Goal: Information Seeking & Learning: Learn about a topic

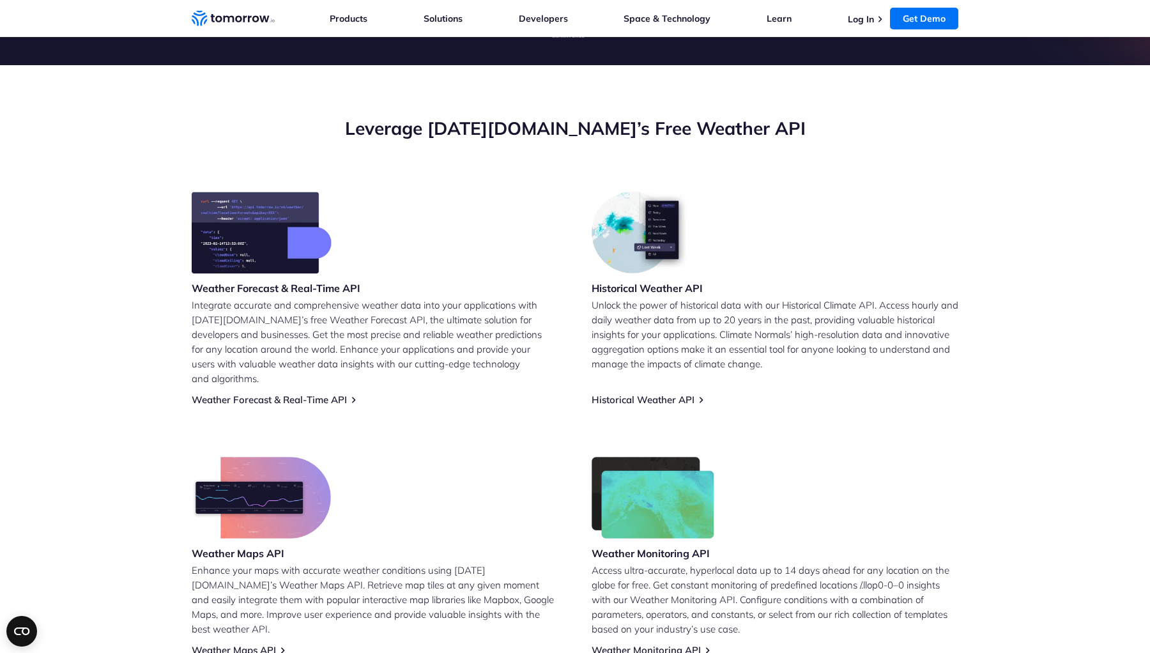
scroll to position [417, 0]
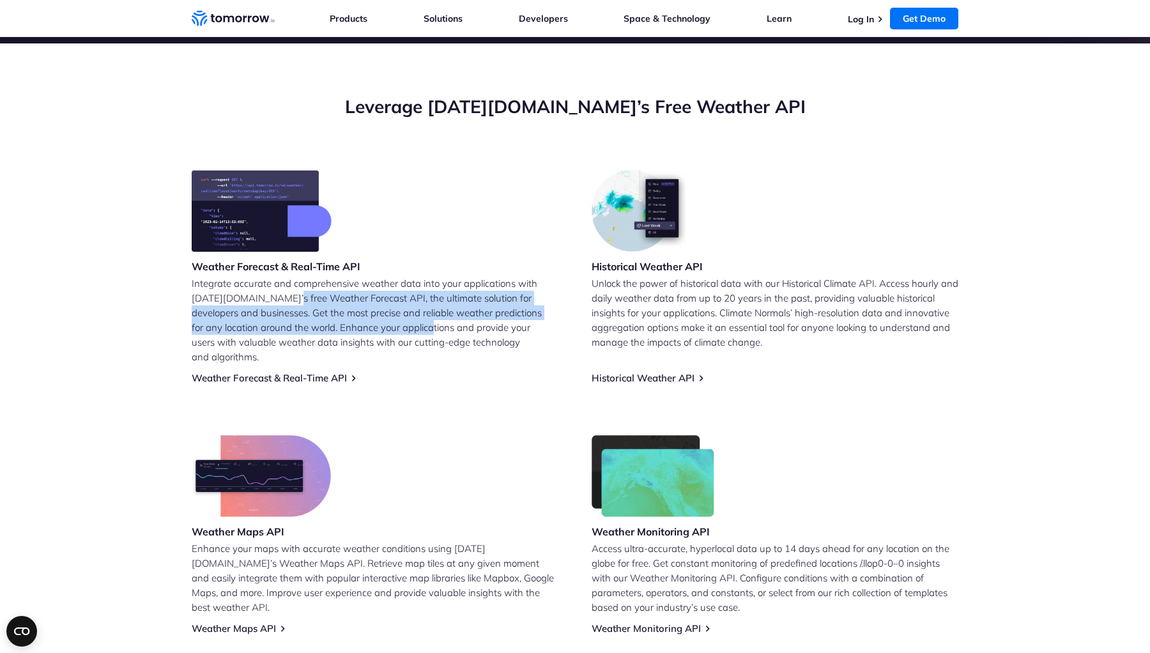
drag, startPoint x: 286, startPoint y: 293, endPoint x: 410, endPoint y: 327, distance: 128.5
click at [409, 327] on p "Integrate accurate and comprehensive weather data into your applications with T…" at bounding box center [375, 320] width 367 height 88
click at [410, 327] on p "Integrate accurate and comprehensive weather data into your applications with T…" at bounding box center [375, 320] width 367 height 88
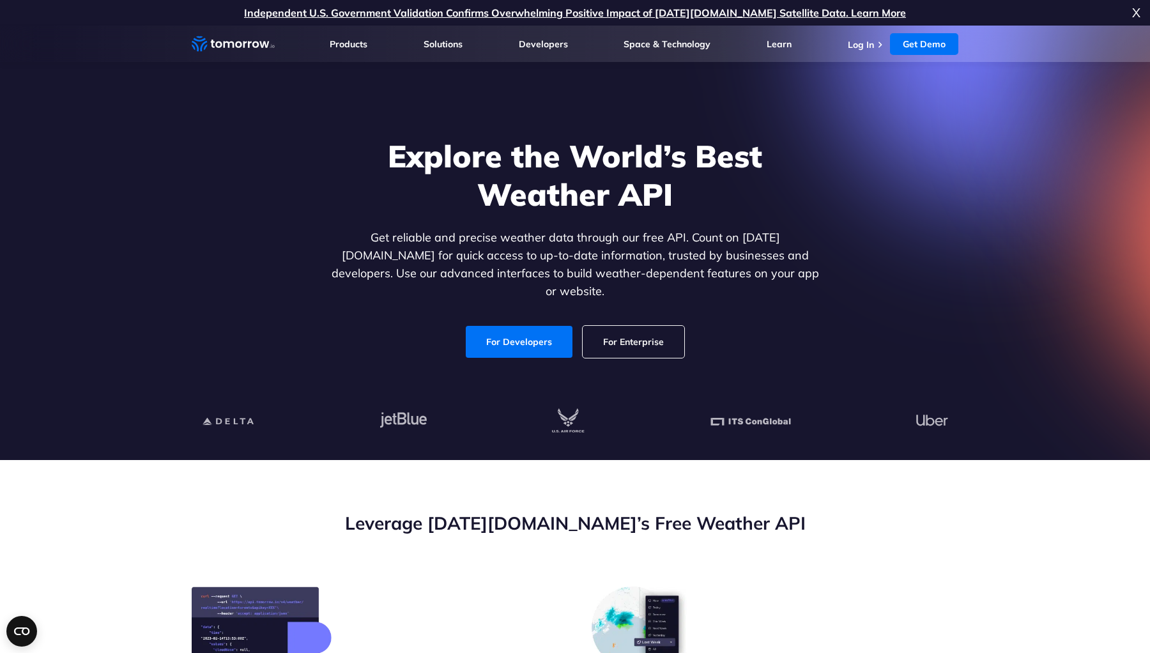
scroll to position [0, 0]
click at [516, 329] on link "For Developers" at bounding box center [519, 342] width 107 height 32
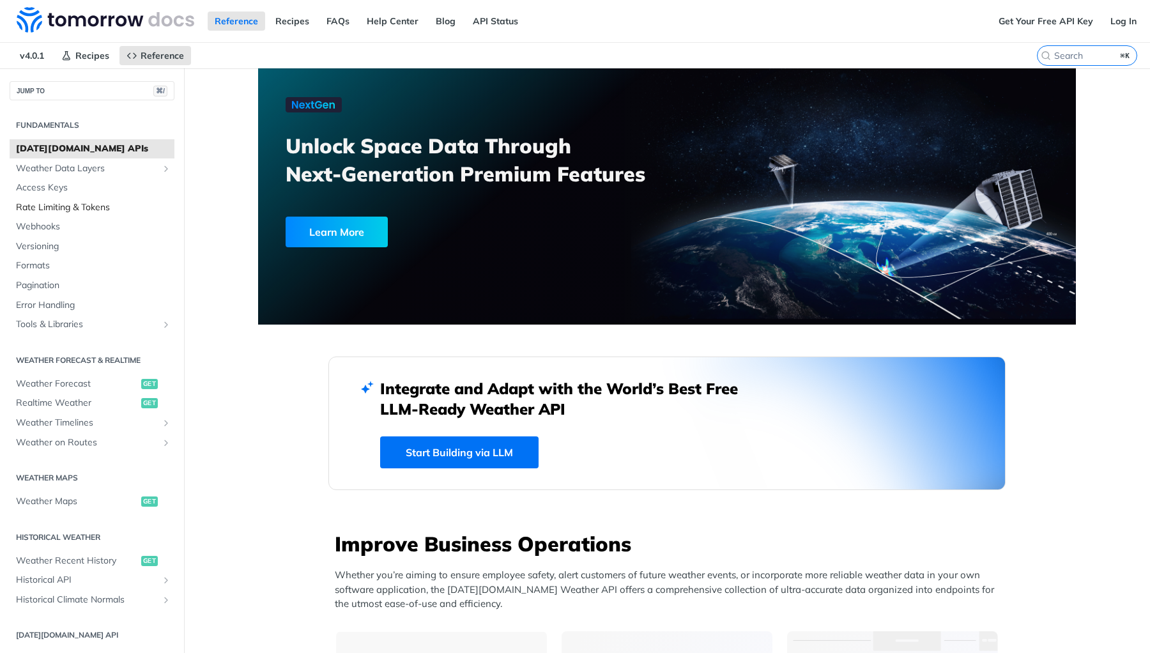
click at [97, 201] on span "Rate Limiting & Tokens" at bounding box center [93, 207] width 155 height 13
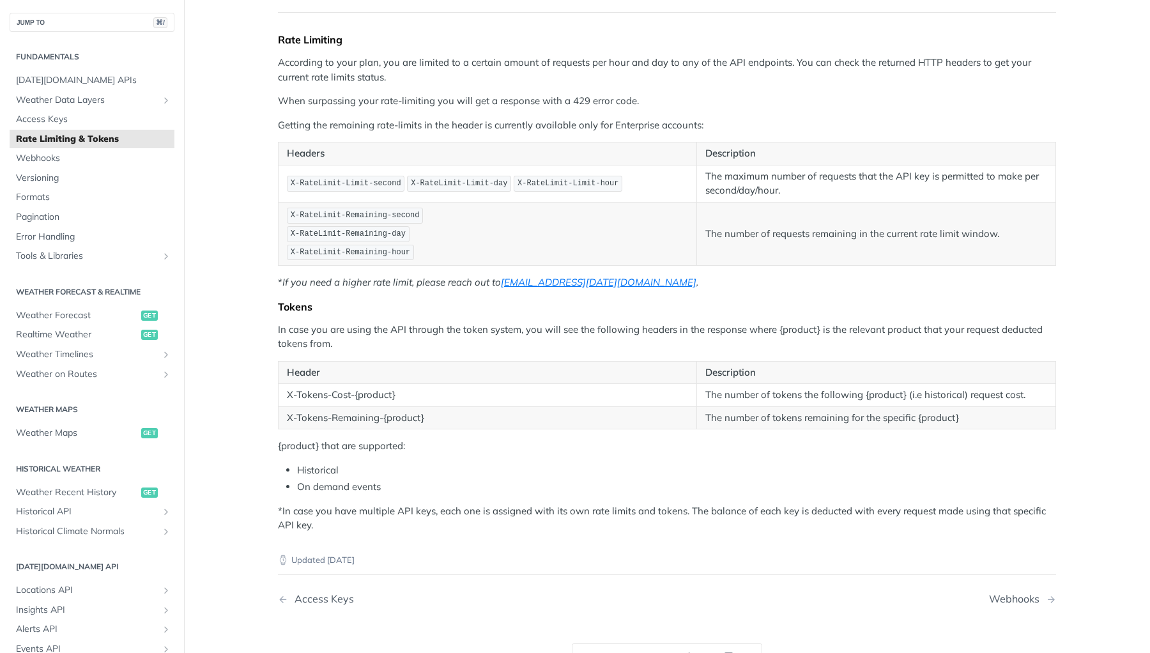
scroll to position [137, 0]
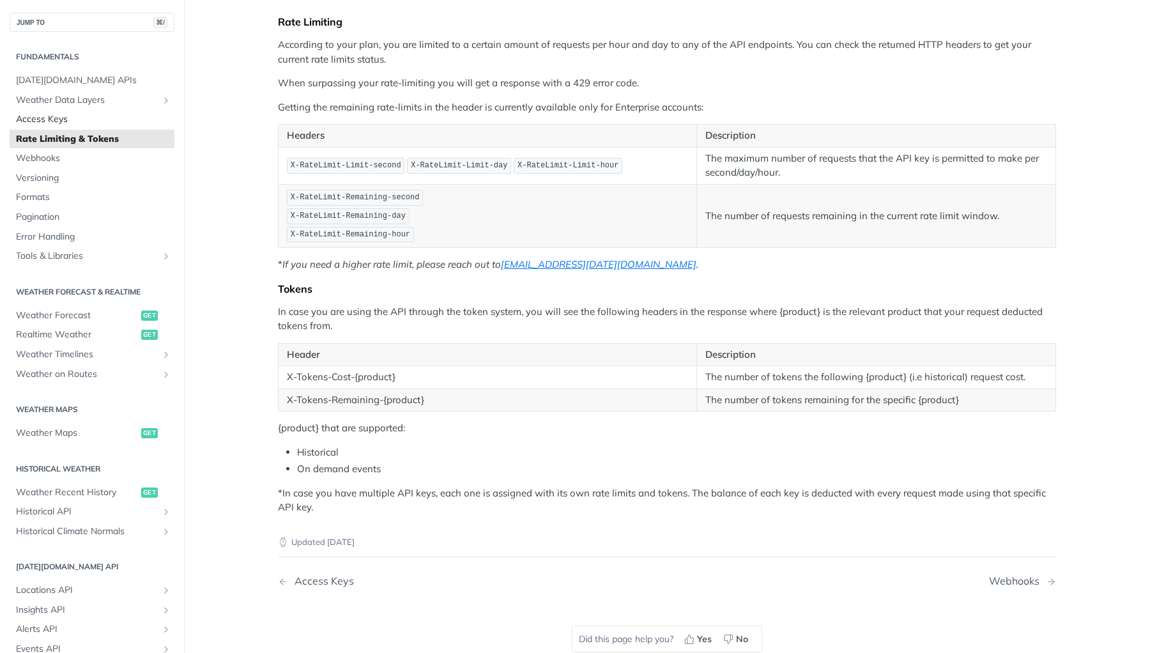
click at [113, 116] on span "Access Keys" at bounding box center [93, 119] width 155 height 13
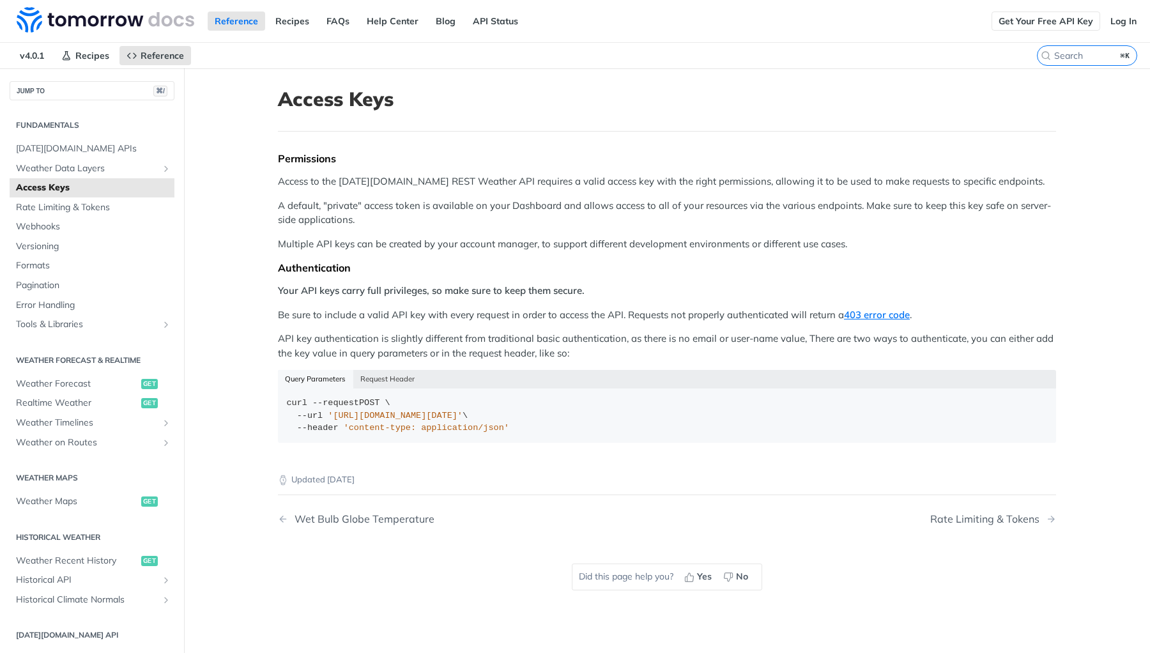
click at [1042, 20] on link "Get Your Free API Key" at bounding box center [1046, 21] width 109 height 19
click at [284, 23] on link "Recipes" at bounding box center [292, 21] width 48 height 19
click at [392, 20] on link "Help Center" at bounding box center [393, 21] width 66 height 19
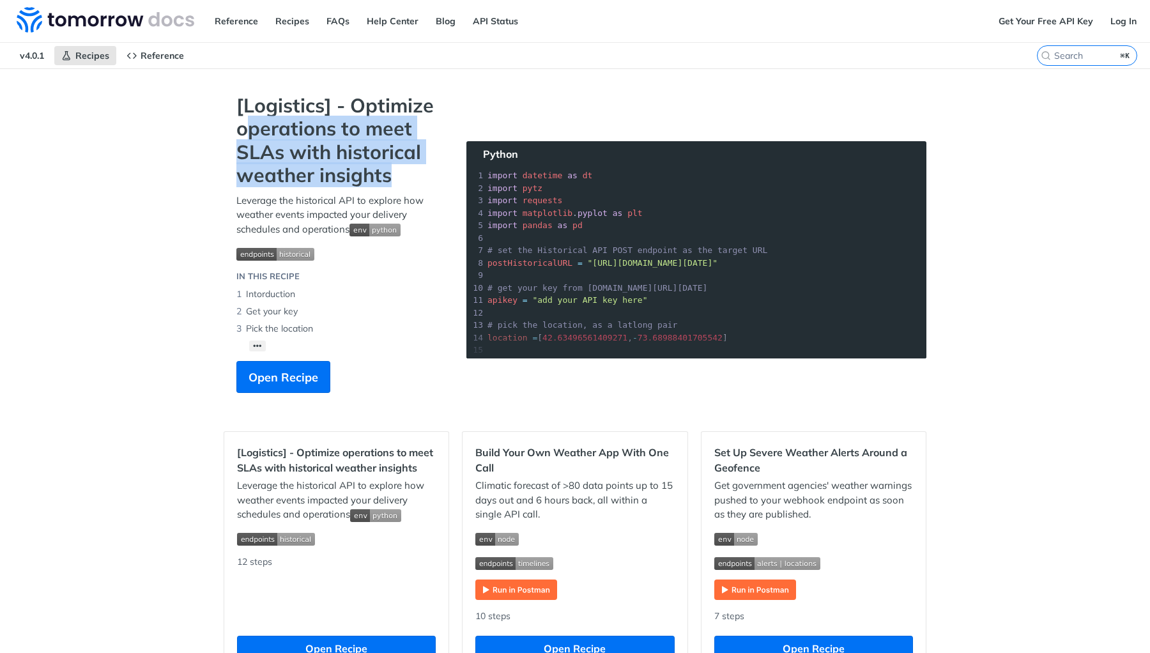
drag, startPoint x: 251, startPoint y: 121, endPoint x: 402, endPoint y: 164, distance: 157.6
click at [404, 165] on strong "[Logistics] - Optimize operations to meet SLAs with historical weather insights" at bounding box center [338, 140] width 205 height 93
click at [402, 164] on strong "[Logistics] - Optimize operations to meet SLAs with historical weather insights" at bounding box center [338, 140] width 205 height 93
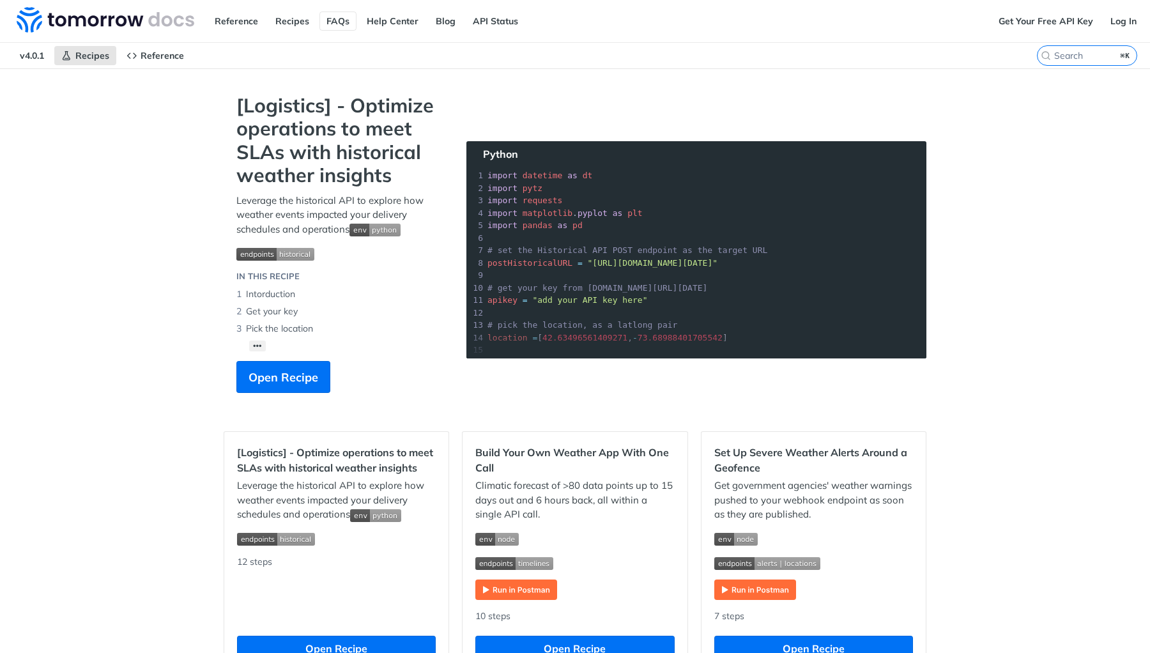
click at [325, 17] on link "FAQs" at bounding box center [338, 21] width 37 height 19
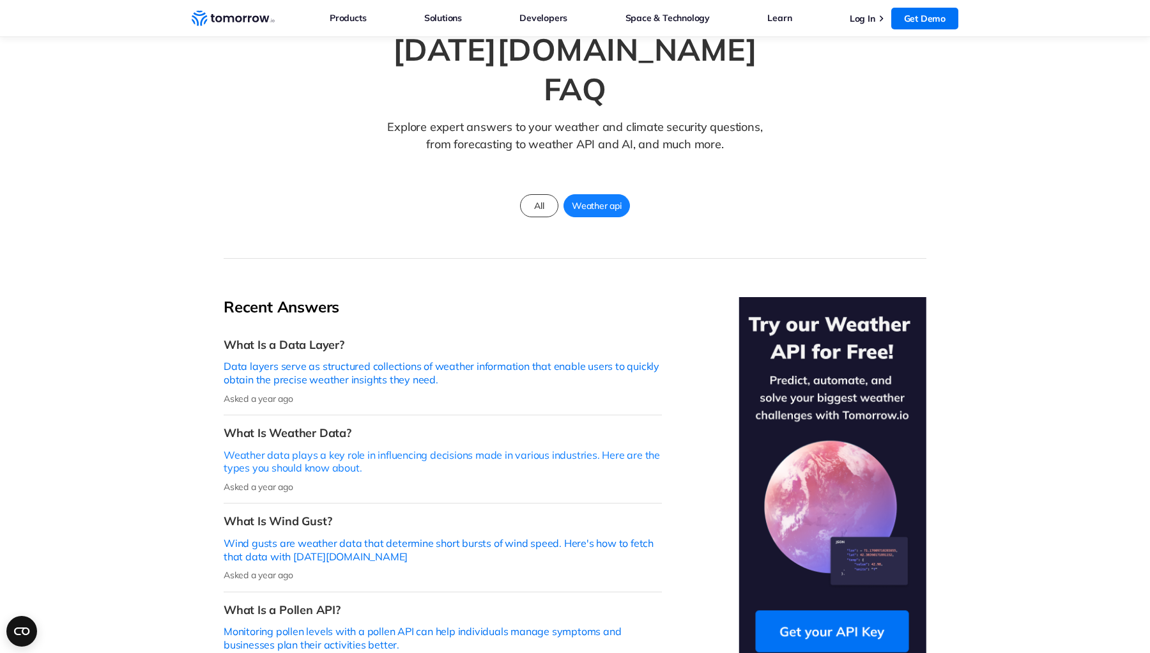
scroll to position [11, 0]
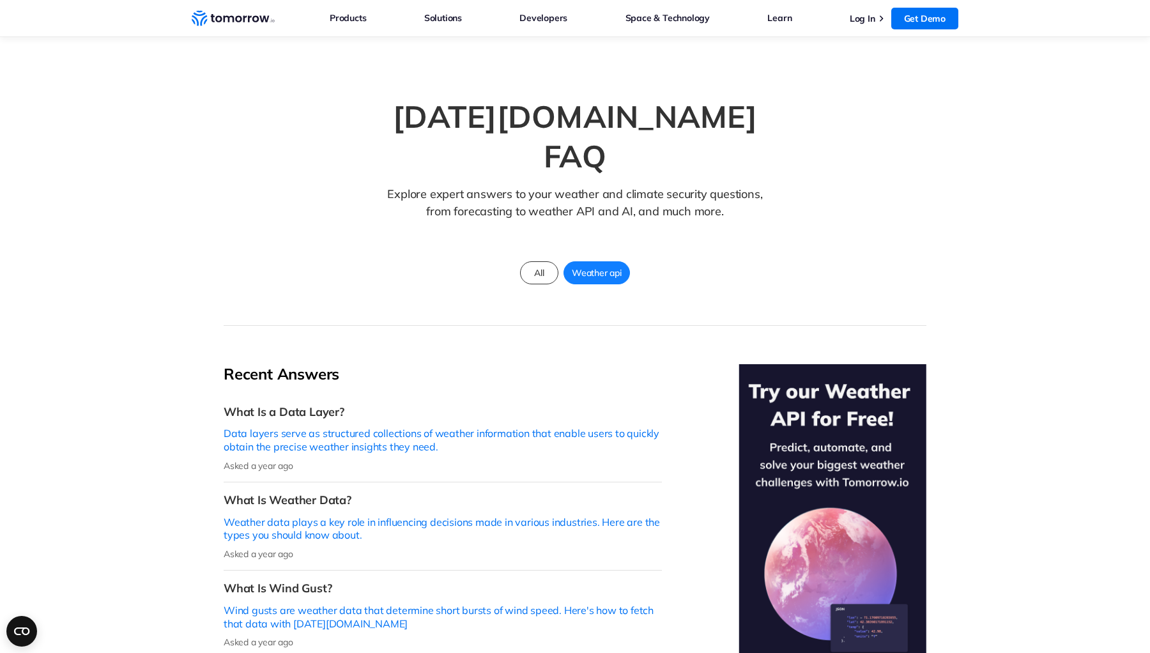
click at [600, 265] on span "Weather api" at bounding box center [596, 273] width 65 height 17
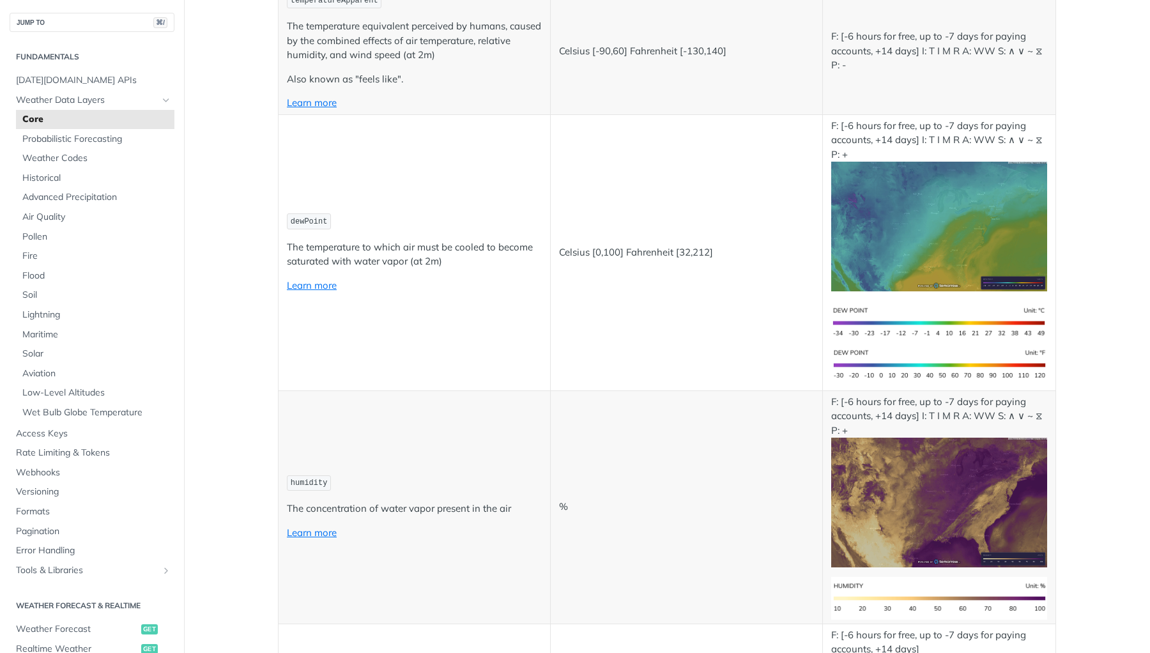
scroll to position [229, 0]
